Goal: Find specific page/section: Find specific page/section

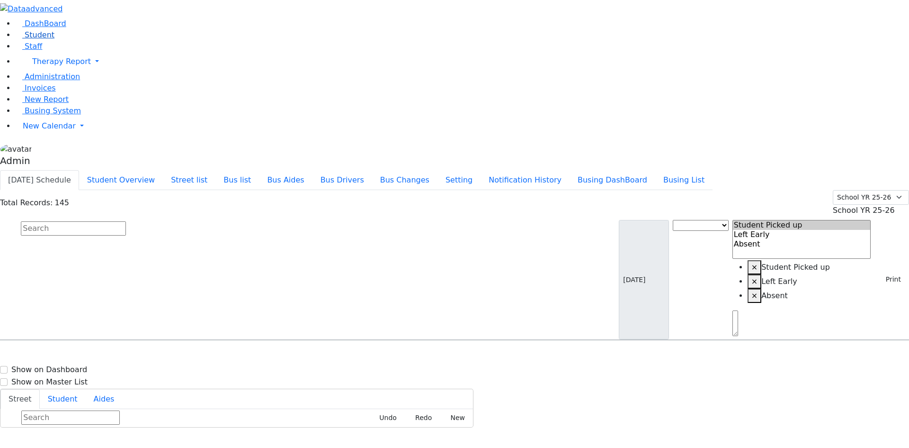
click at [35, 39] on span "Student" at bounding box center [40, 34] width 30 height 9
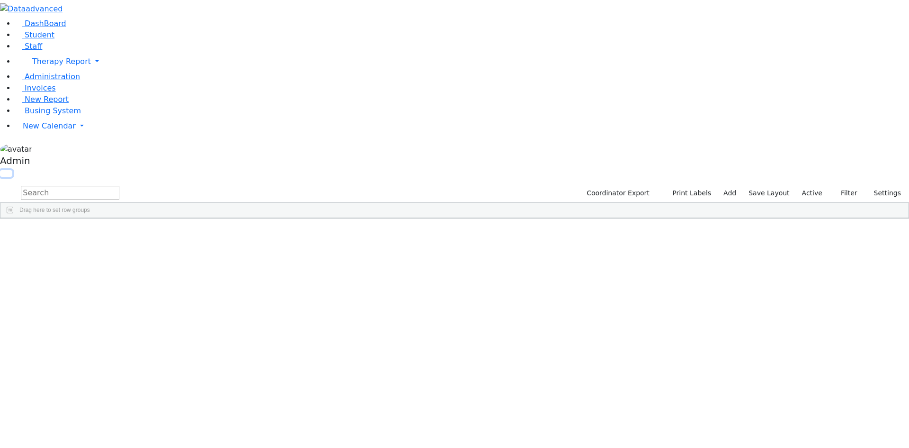
click at [12, 170] on button "button" at bounding box center [6, 173] width 12 height 7
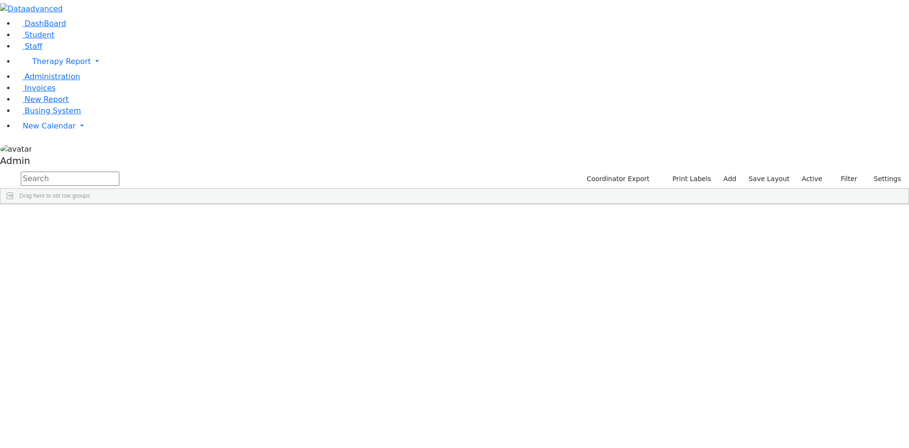
click at [0, 0] on button "button" at bounding box center [0, 0] width 0 height 0
